Goal: Complete application form

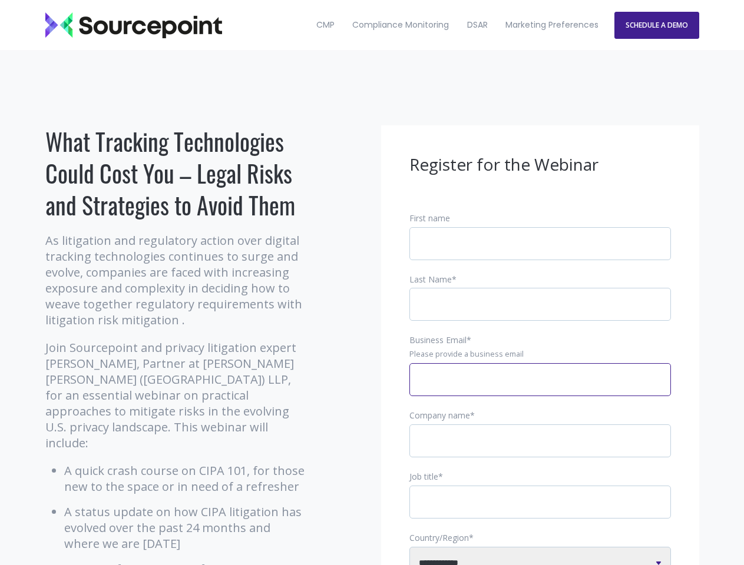
click at [540, 389] on input "Business Email *" at bounding box center [539, 379] width 261 height 33
